Goal: Check status

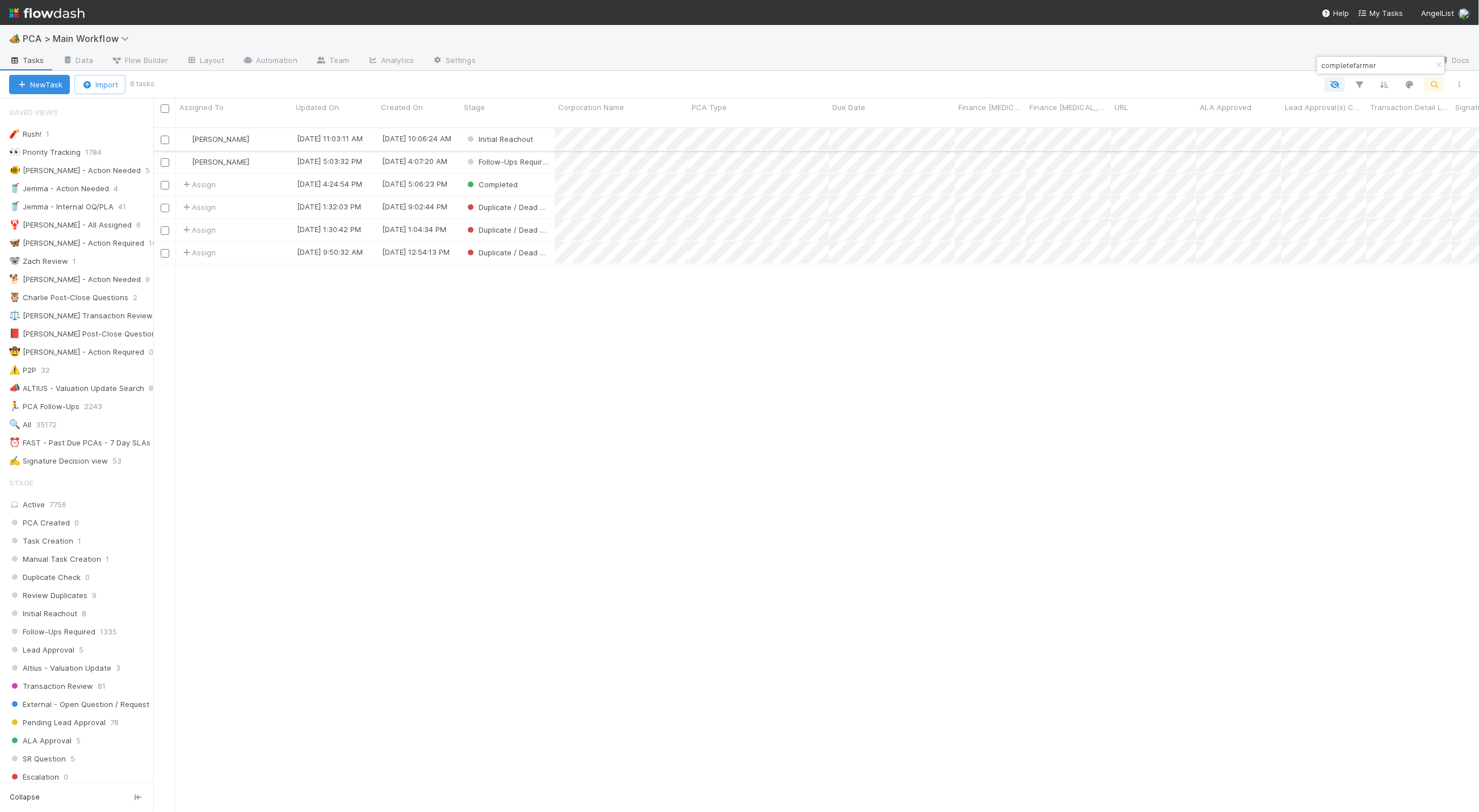
scroll to position [680, 1313]
click at [1438, 62] on icon "button" at bounding box center [1439, 65] width 12 height 7
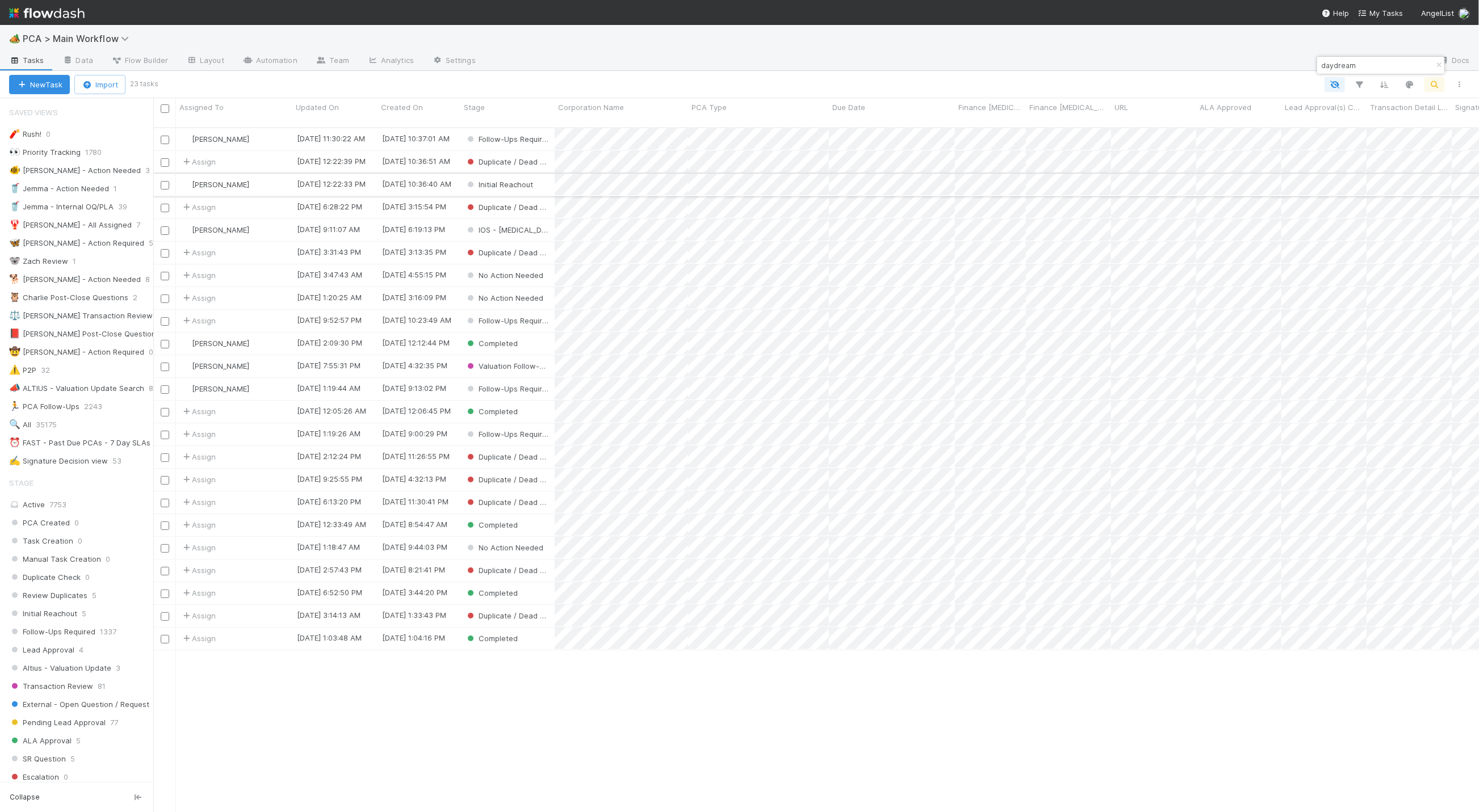
type input "daydream"
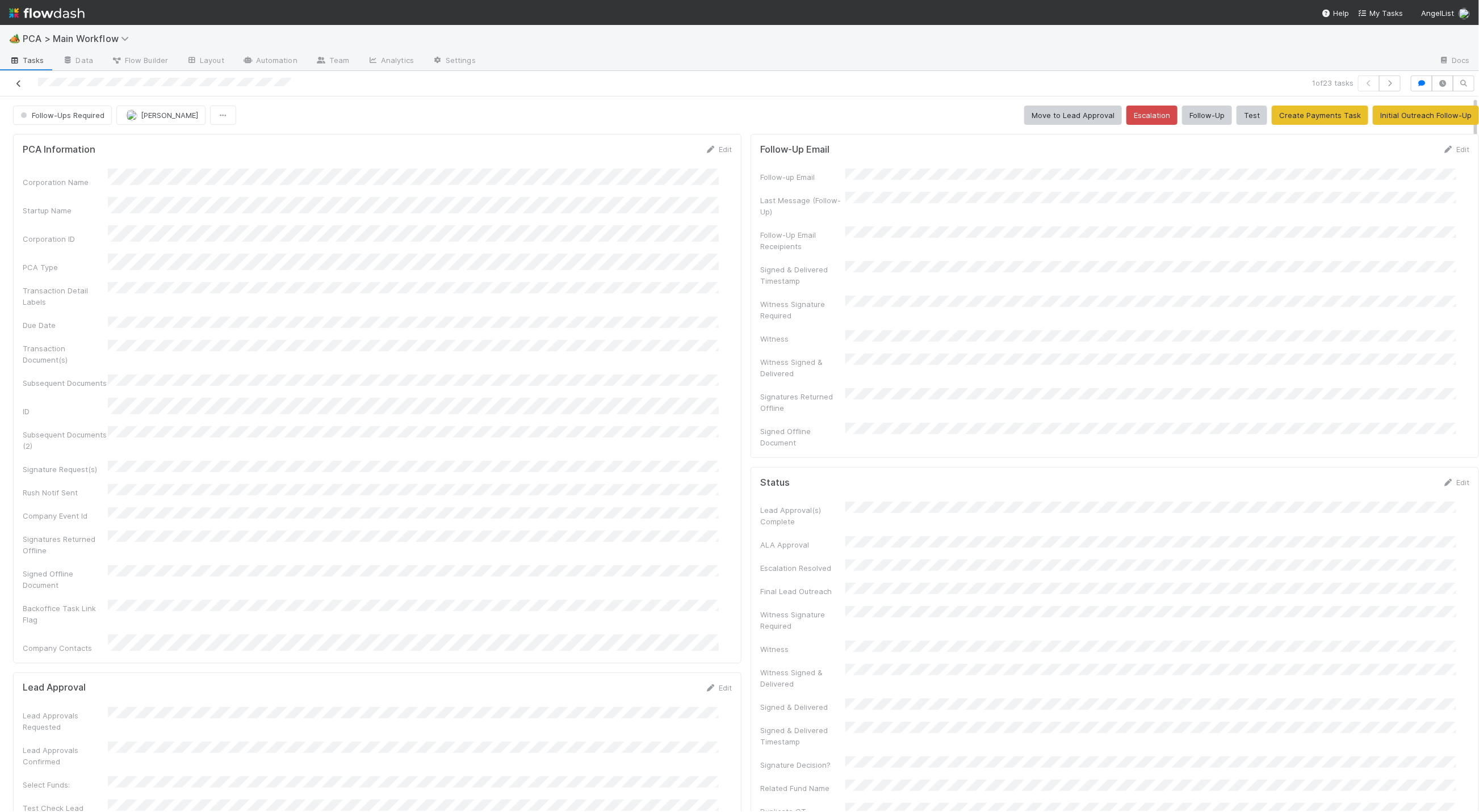
click at [18, 83] on icon at bounding box center [18, 84] width 12 height 7
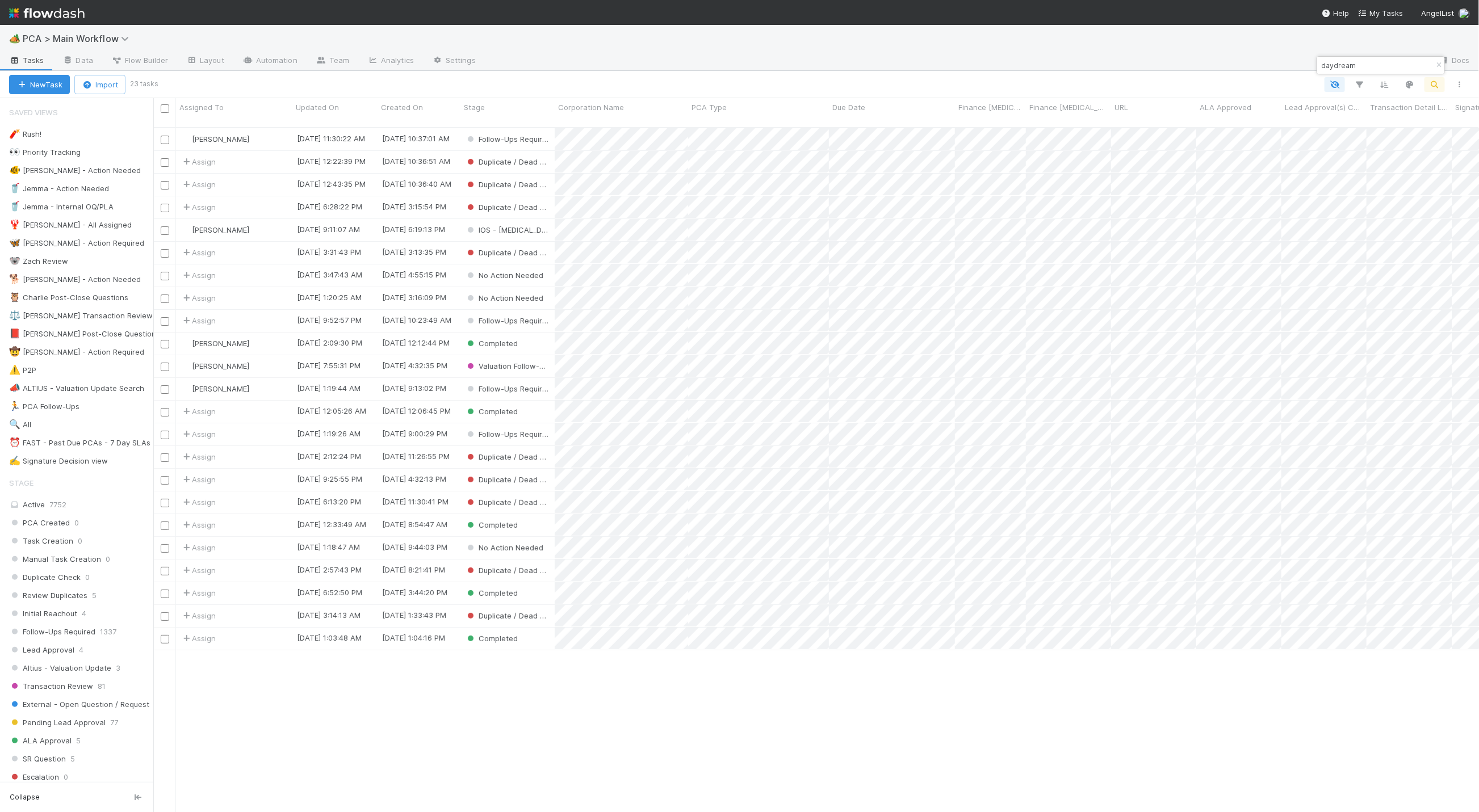
scroll to position [680, 1313]
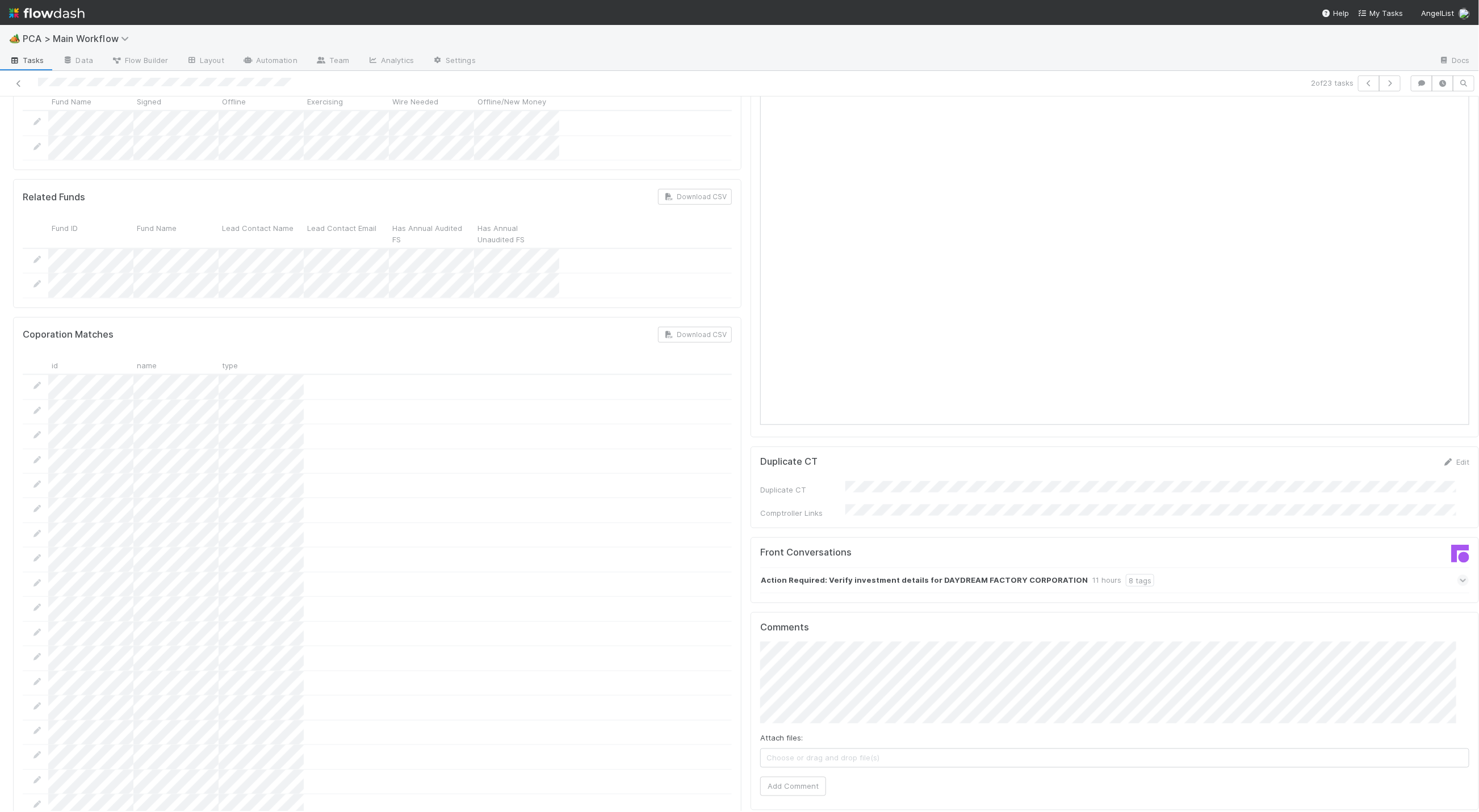
scroll to position [934, 0]
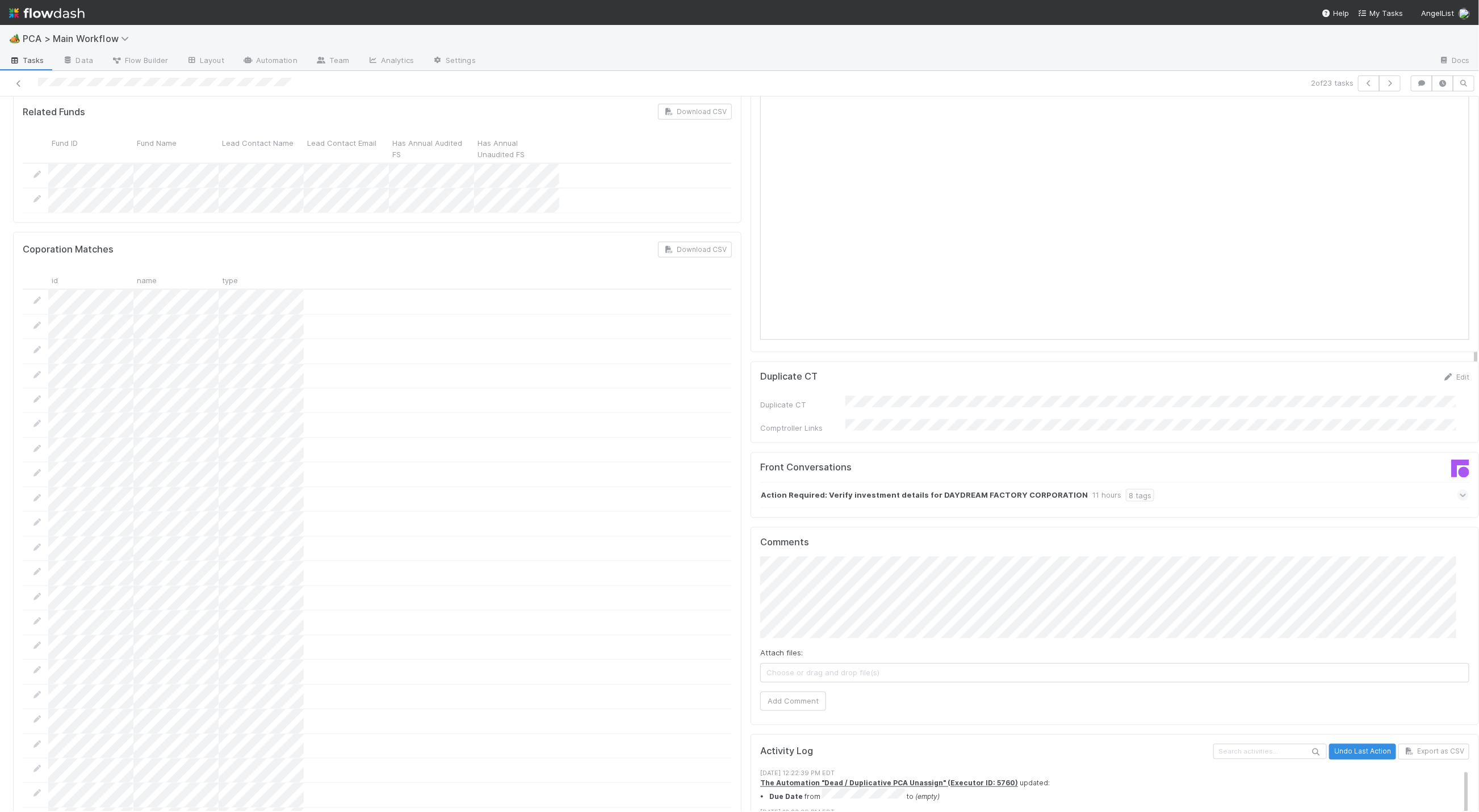
click at [1418, 483] on div "Action Required: Verify investment details for DAYDREAM FACTORY CORPORATION 11 …" at bounding box center [1114, 495] width 708 height 26
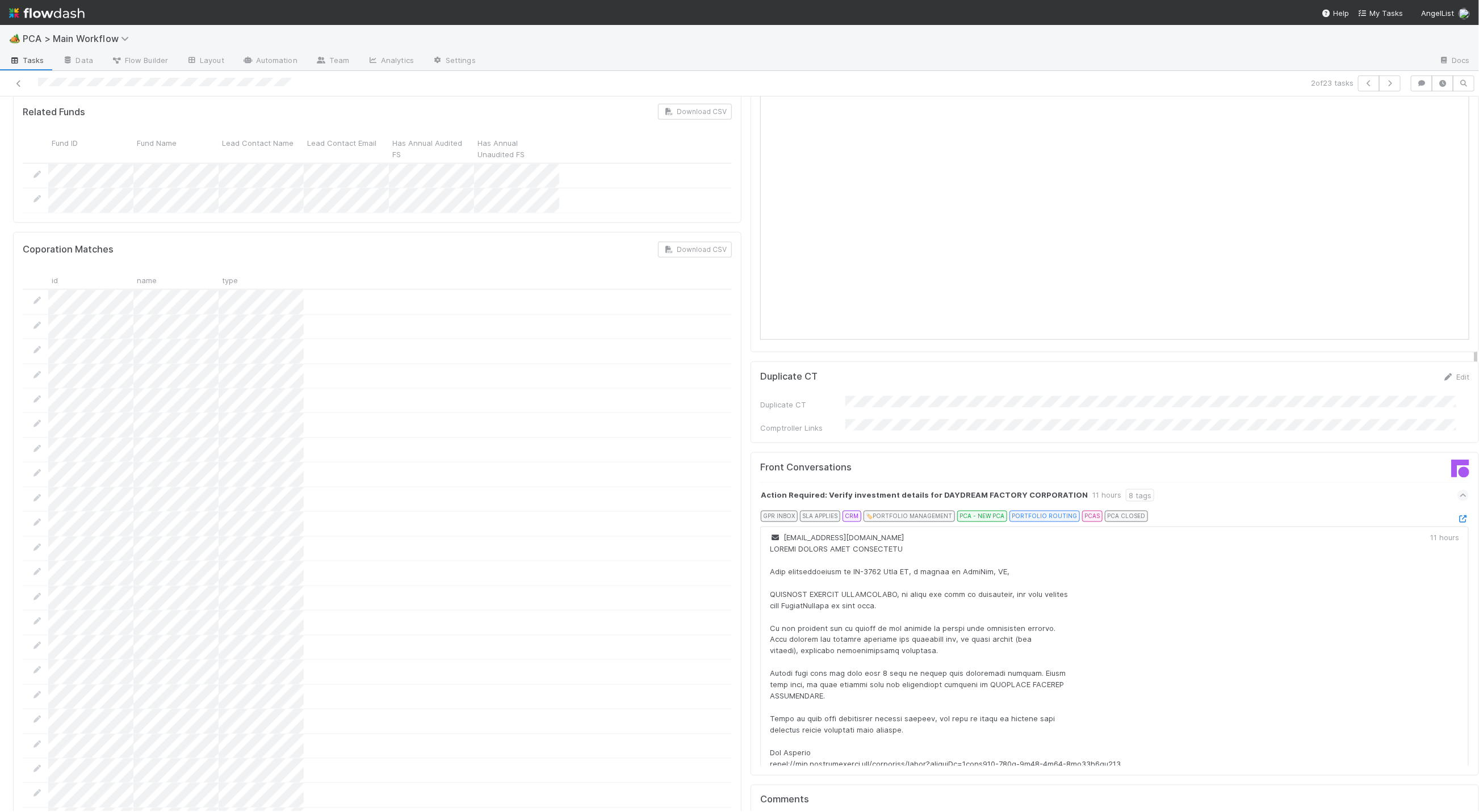
scroll to position [1020, 0]
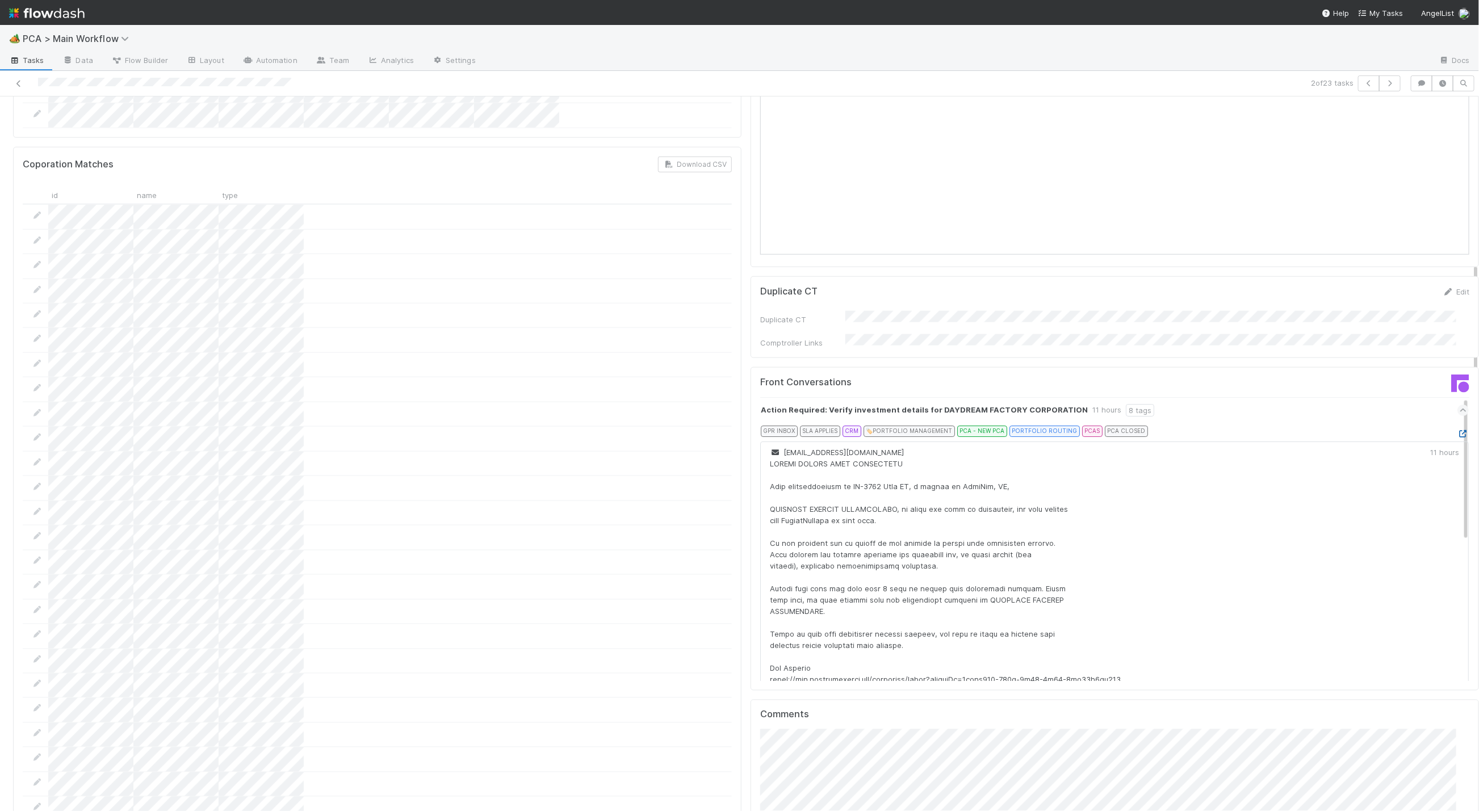
click at [1458, 430] on icon at bounding box center [1463, 434] width 12 height 7
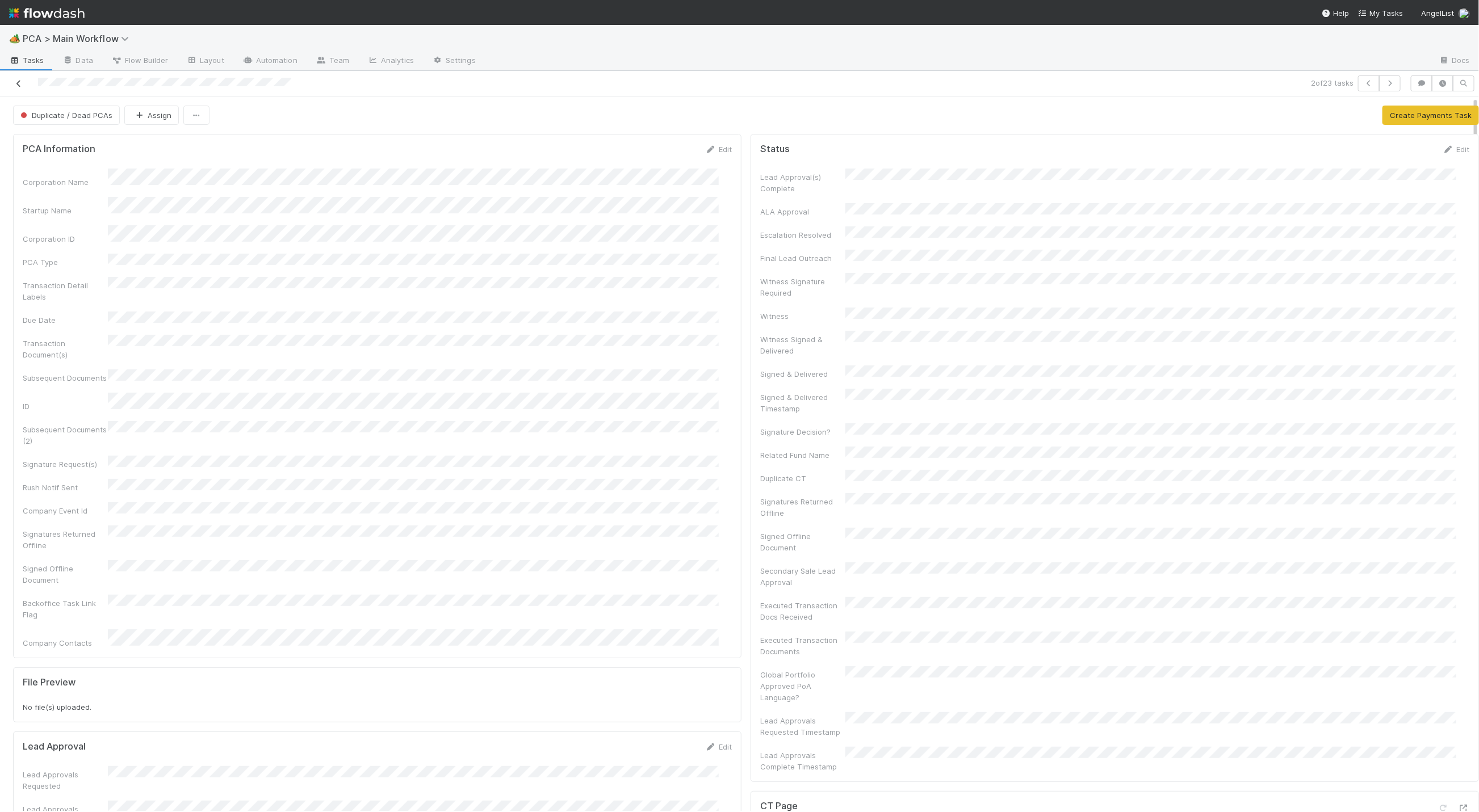
click at [20, 83] on icon at bounding box center [18, 84] width 12 height 7
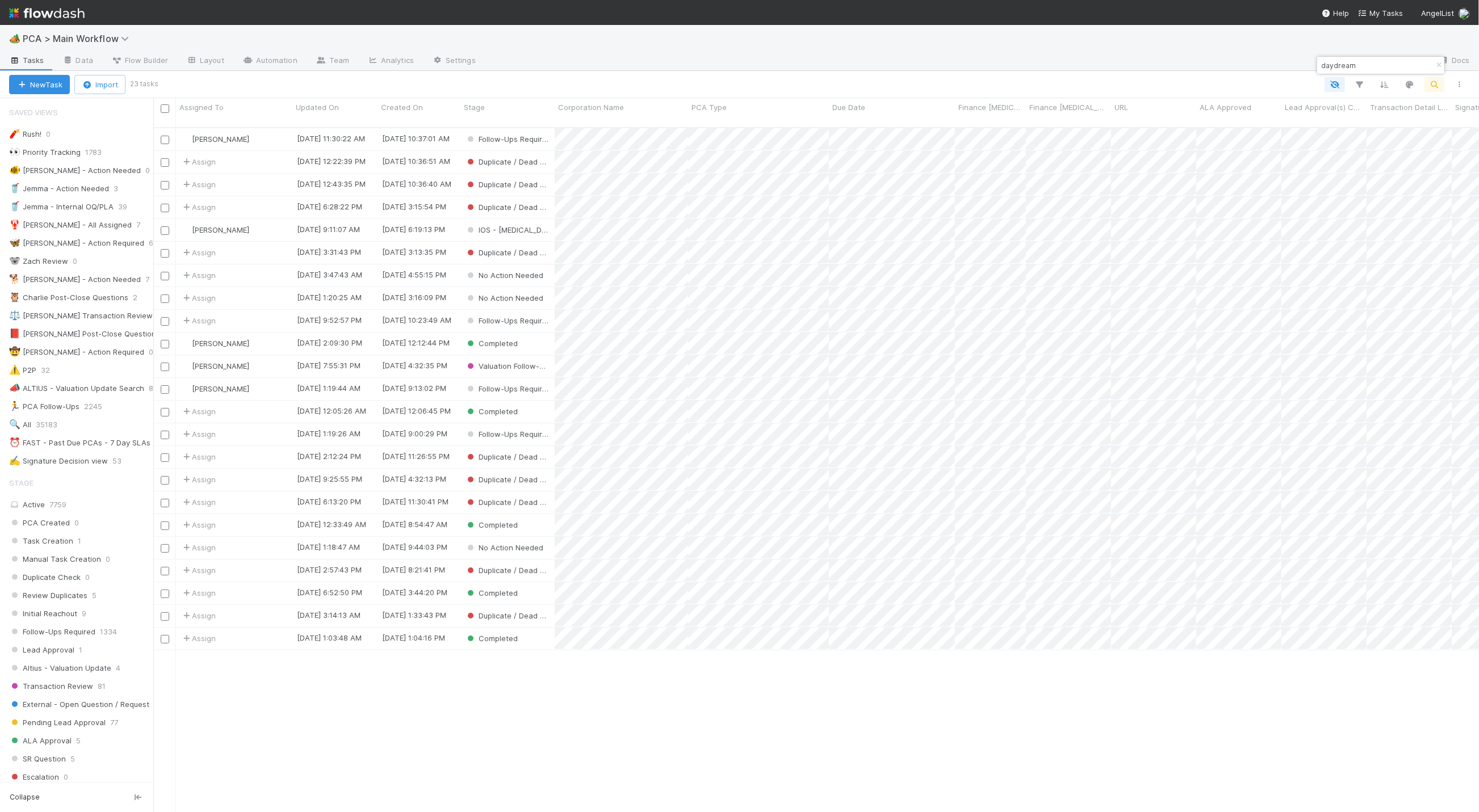
scroll to position [680, 1313]
